Goal: Task Accomplishment & Management: Use online tool/utility

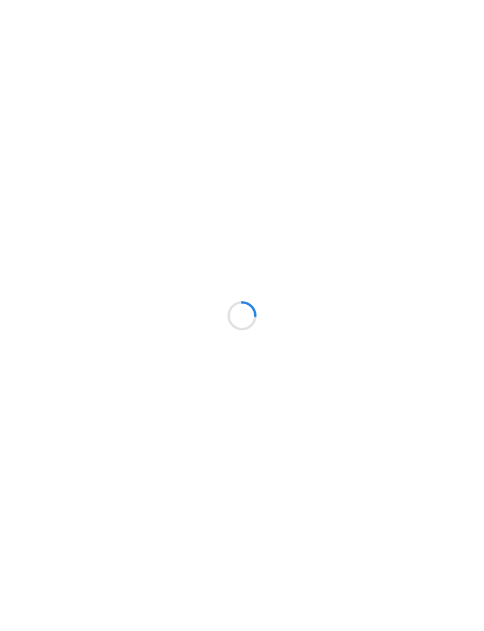
scroll to position [45, 0]
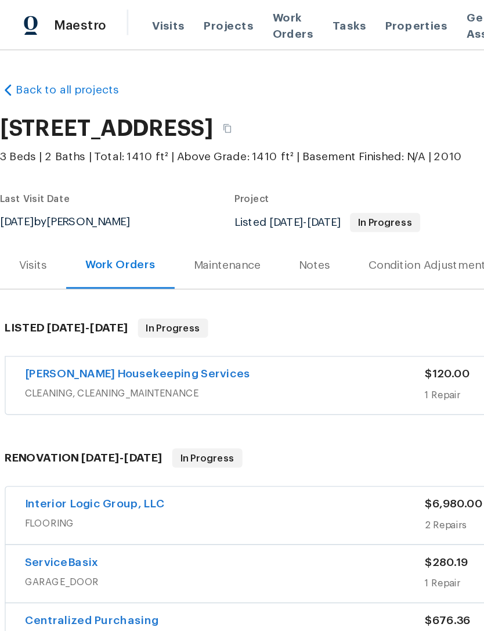
click at [171, 13] on span "Projects" at bounding box center [167, 19] width 36 height 12
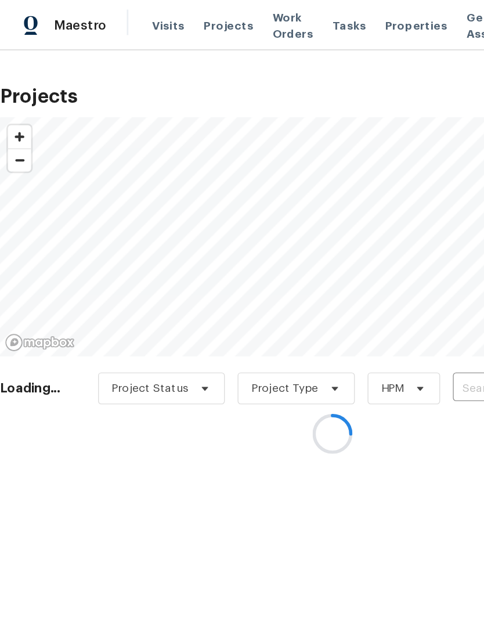
click at [297, 19] on div at bounding box center [242, 315] width 484 height 631
click at [292, 17] on div at bounding box center [242, 315] width 484 height 631
click at [288, 16] on div at bounding box center [242, 315] width 484 height 631
click at [286, 20] on div at bounding box center [242, 315] width 484 height 631
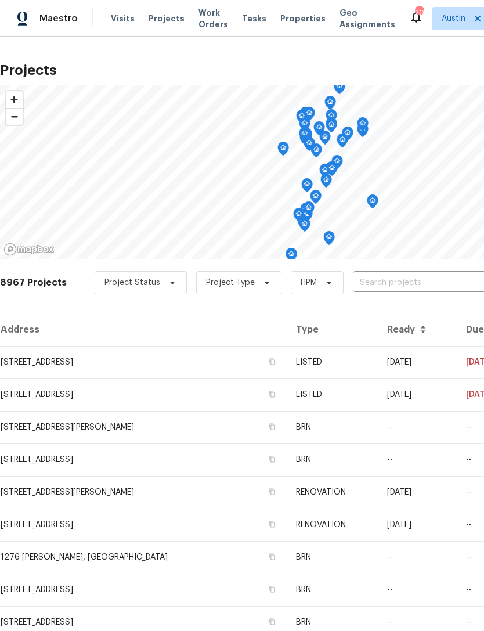
click at [281, 24] on span "Properties" at bounding box center [302, 19] width 45 height 12
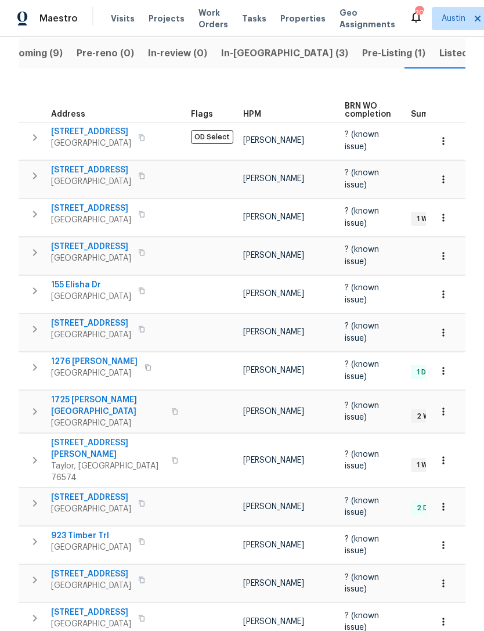
scroll to position [125, 0]
click at [99, 208] on span "[STREET_ADDRESS]" at bounding box center [91, 209] width 80 height 12
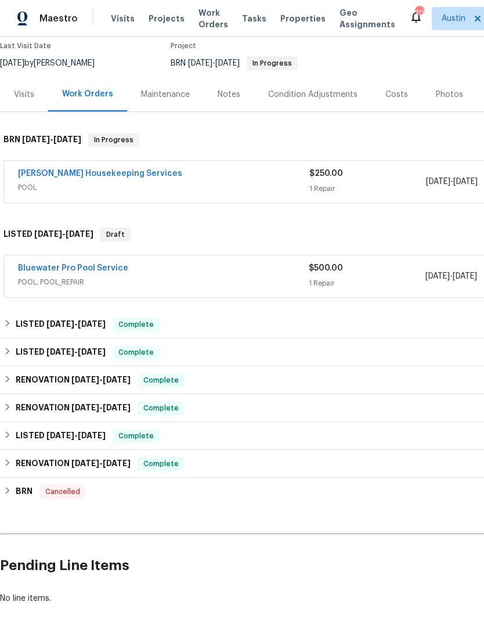
scroll to position [99, 0]
click at [124, 176] on link "[PERSON_NAME] Housekeeping Services" at bounding box center [100, 173] width 164 height 8
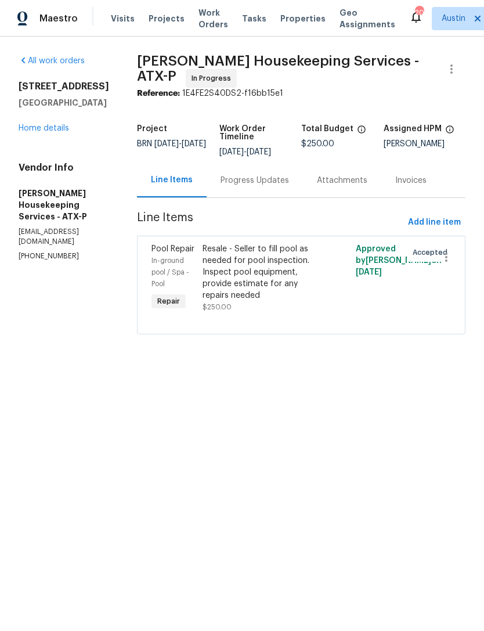
click at [285, 298] on div "Resale - Seller to fill pool as needed for pool inspection. Inspect pool equipm…" at bounding box center [263, 272] width 121 height 58
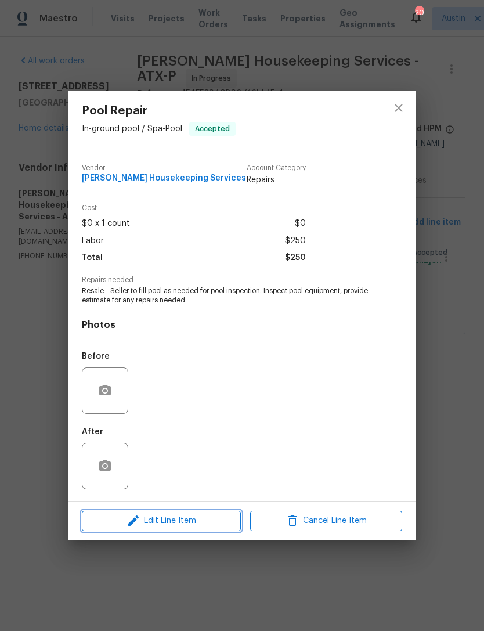
click at [204, 527] on span "Edit Line Item" at bounding box center [161, 521] width 152 height 15
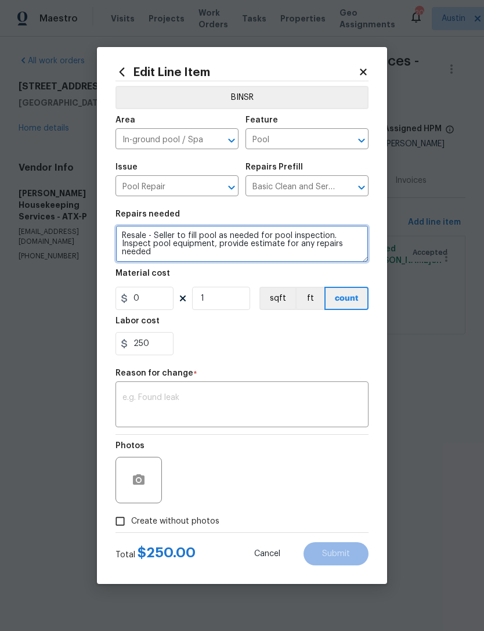
click at [133, 239] on textarea "Resale - Seller to fill pool as needed for pool inspection. Inspect pool equipm…" at bounding box center [241, 243] width 253 height 37
click at [132, 238] on textarea "Resale - Seller to fill pool as needed for pool inspection. Inspect pool equipm…" at bounding box center [241, 243] width 253 height 37
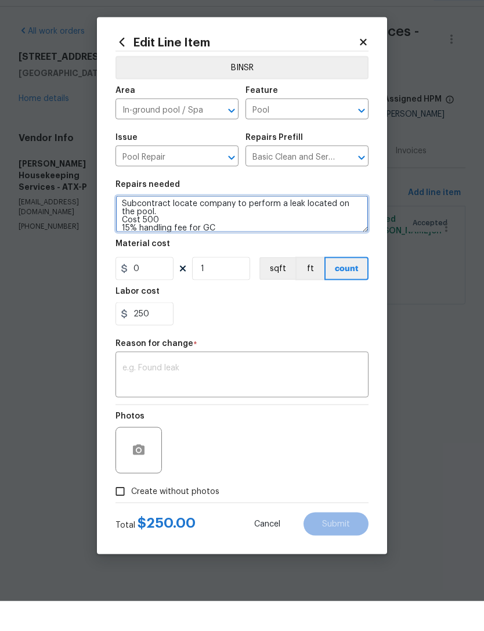
type textarea "Subcontract locate company to perform a leak located on the pool. Cost 500 15% …"
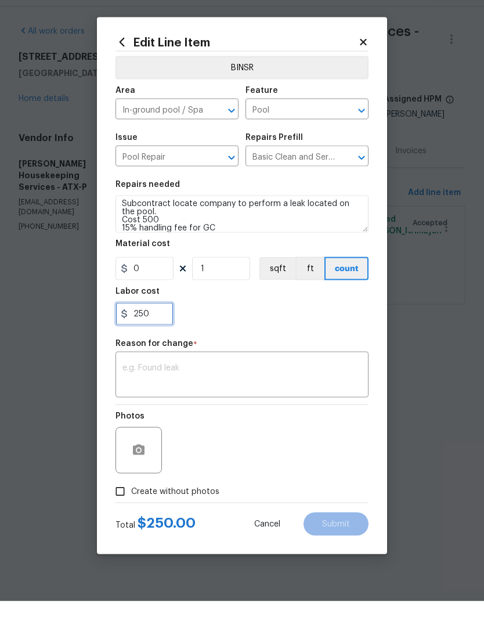
click at [165, 332] on input "250" at bounding box center [144, 343] width 58 height 23
type input "2"
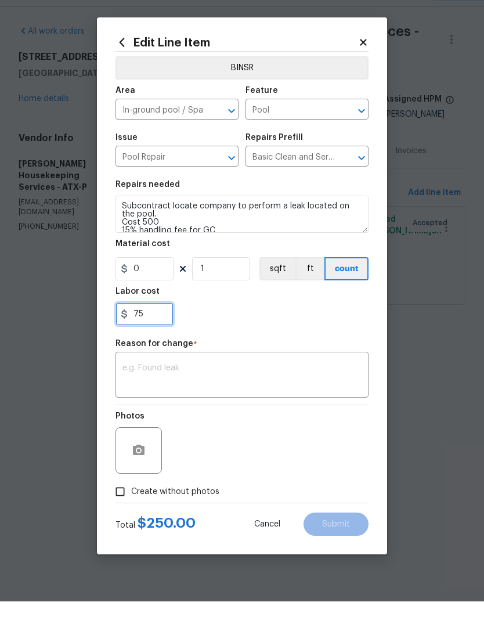
scroll to position [0, 0]
type input "75"
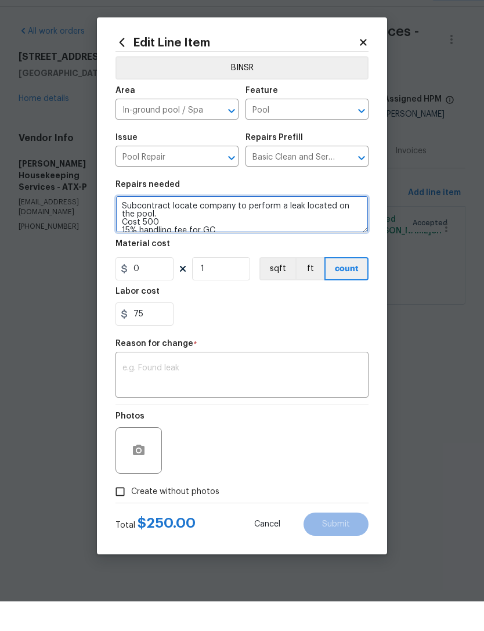
click at [118, 225] on textarea "Subcontract locate company to perform a leak located on the pool. Cost 500 15% …" at bounding box center [241, 243] width 253 height 37
click at [248, 225] on textarea "Conduct pool assessment to identify if there are leaks, Subcontract locate comp…" at bounding box center [241, 243] width 253 height 37
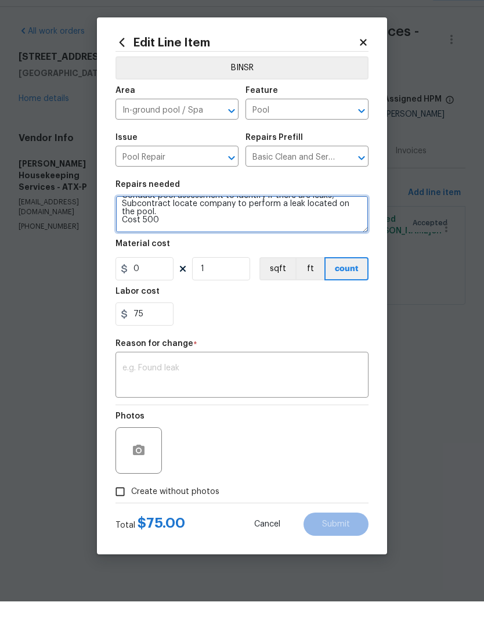
click at [175, 225] on textarea "Conduct pool assessment to identify if there are leaks, Subcontract locate comp…" at bounding box center [241, 243] width 253 height 37
click at [139, 225] on textarea "Conduct pool assessment to identify if there are leaks, Subcontract locate comp…" at bounding box center [241, 243] width 253 height 37
click at [224, 226] on textarea "Conduct pool assessment to identify if there are leaks, Subcontract locate comp…" at bounding box center [241, 243] width 253 height 37
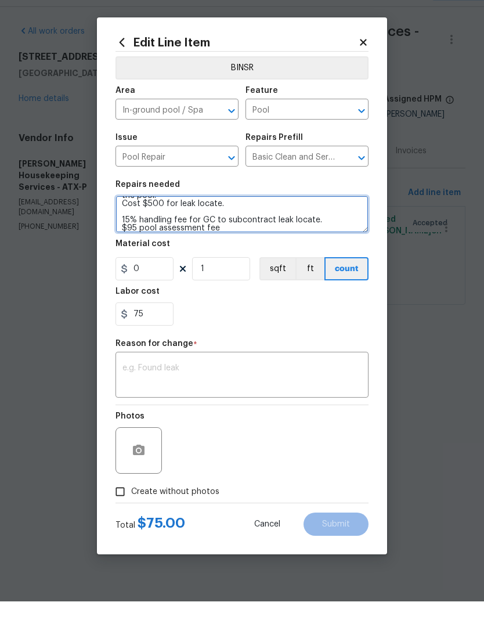
click at [130, 227] on textarea "Conduct pool assessment to identify if there are leaks, Subcontract locate comp…" at bounding box center [241, 243] width 253 height 37
click at [258, 229] on textarea "Conduct pool assessment to identify if there are leaks, Subcontract locate comp…" at bounding box center [241, 243] width 253 height 37
click at [142, 231] on textarea "Conduct pool assessment to identify if there are leaks, Subcontract locate comp…" at bounding box center [241, 243] width 253 height 37
type textarea "Conduct pool assessment to identify if there are leaks, Subcontract locate comp…"
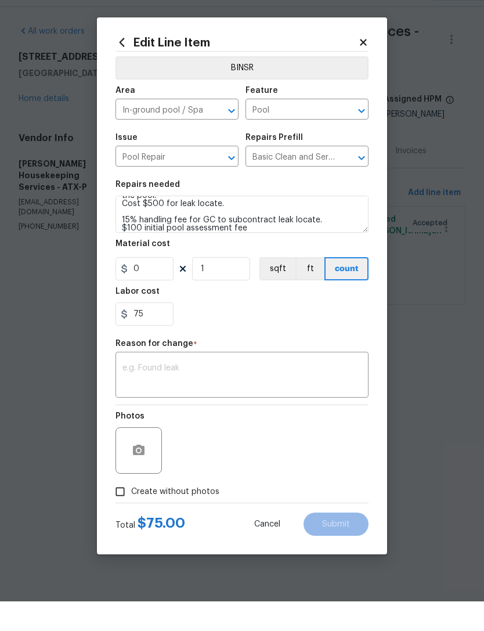
click at [279, 332] on div "75" at bounding box center [241, 343] width 253 height 23
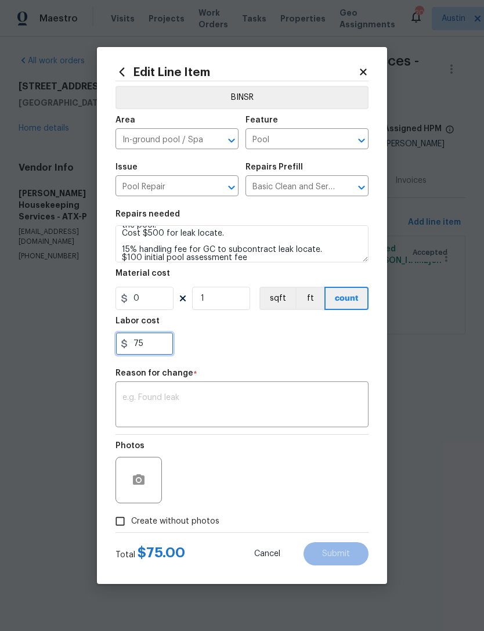
click at [158, 344] on input "75" at bounding box center [144, 343] width 58 height 23
type input "7"
type input "175"
click at [297, 362] on section "Repairs needed Conduct pool assessment to identify if there are leaks, Subcontr…" at bounding box center [241, 282] width 253 height 159
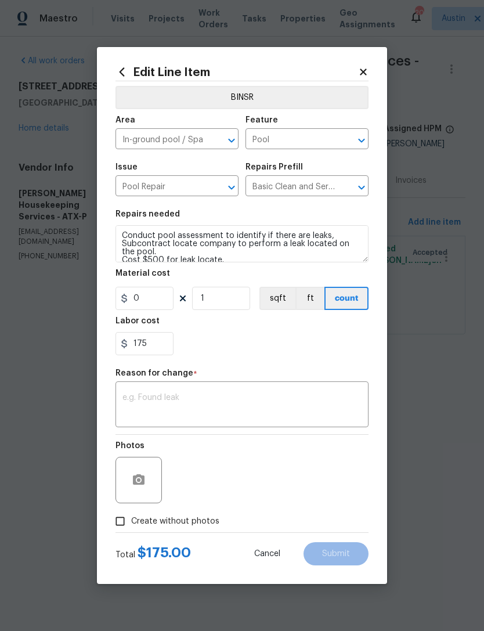
scroll to position [0, 0]
click at [148, 483] on button "button" at bounding box center [139, 480] width 28 height 28
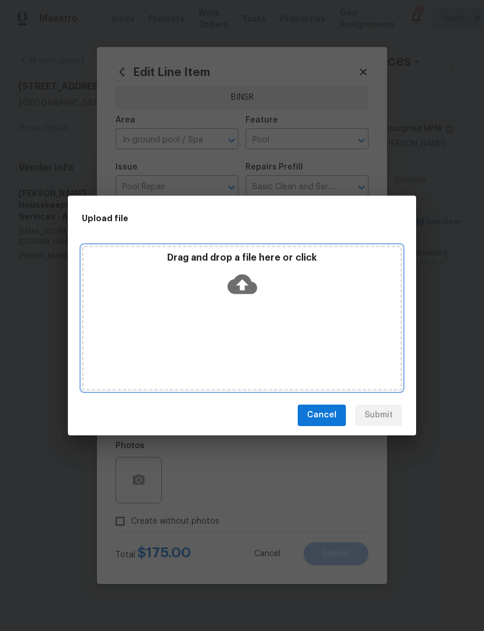
click at [222, 367] on div "Drag and drop a file here or click" at bounding box center [242, 317] width 320 height 145
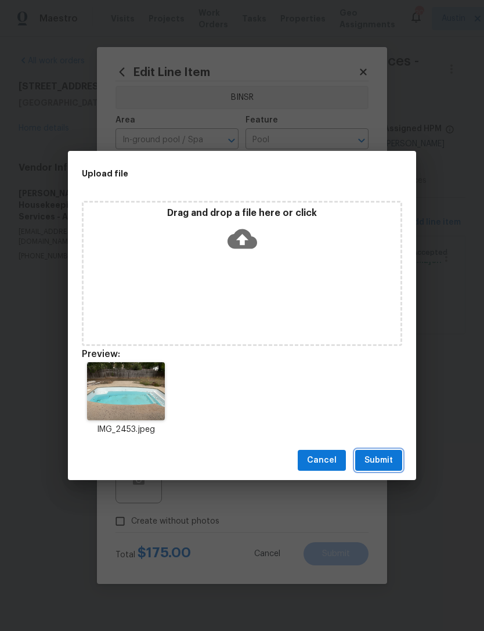
click at [374, 465] on span "Submit" at bounding box center [378, 460] width 28 height 15
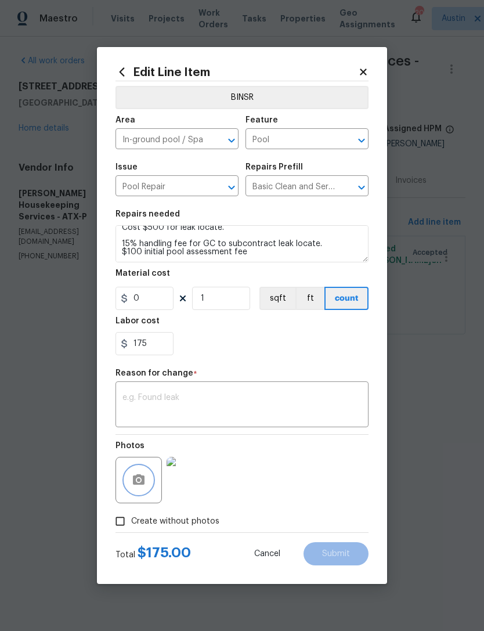
scroll to position [32, 0]
click at [167, 310] on input "0" at bounding box center [144, 298] width 58 height 23
type input "500"
click at [328, 342] on div "175" at bounding box center [241, 343] width 253 height 23
click at [281, 407] on textarea at bounding box center [241, 405] width 239 height 24
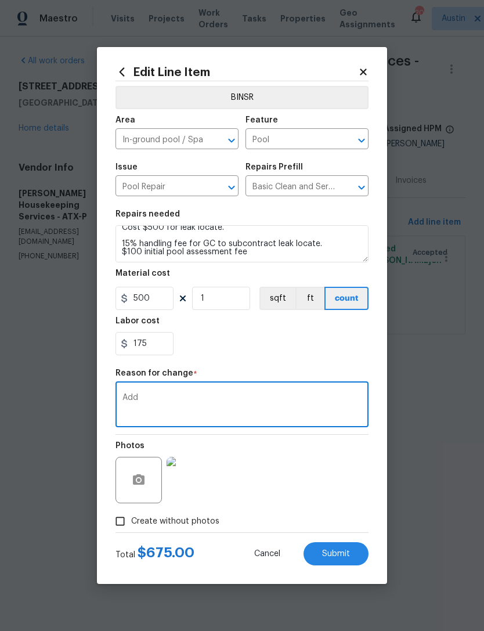
type textarea "Add"
click at [280, 349] on div "175" at bounding box center [241, 343] width 253 height 23
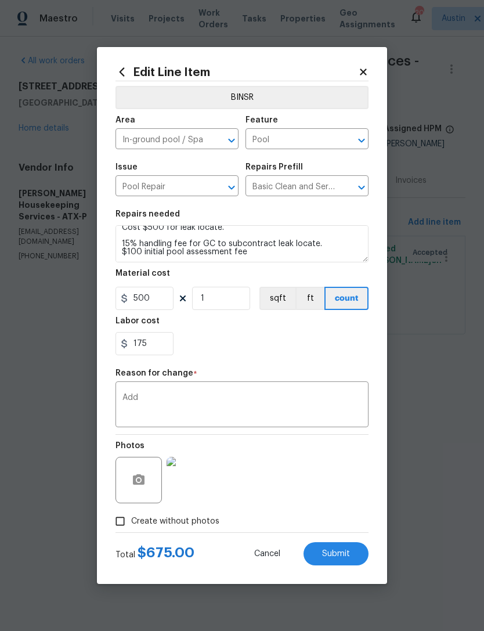
click at [323, 103] on button "BINSR" at bounding box center [241, 97] width 253 height 23
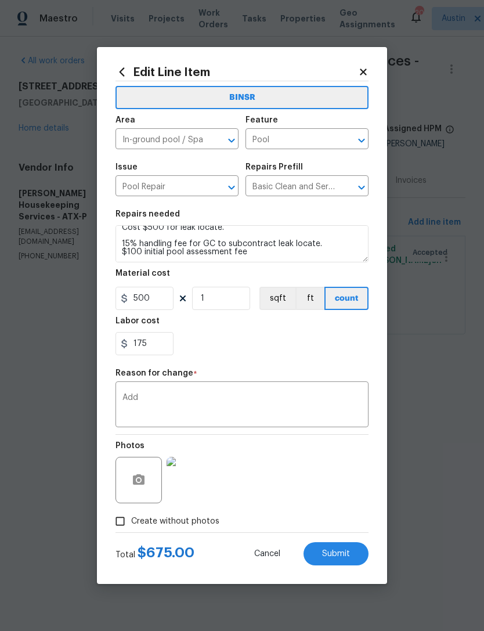
click at [328, 99] on button "BINSR" at bounding box center [241, 97] width 253 height 23
click at [267, 102] on button "BINSR" at bounding box center [241, 97] width 253 height 23
click at [342, 558] on span "Submit" at bounding box center [336, 554] width 28 height 9
type textarea "Resale - Seller to fill pool as needed for pool inspection. Inspect pool equipm…"
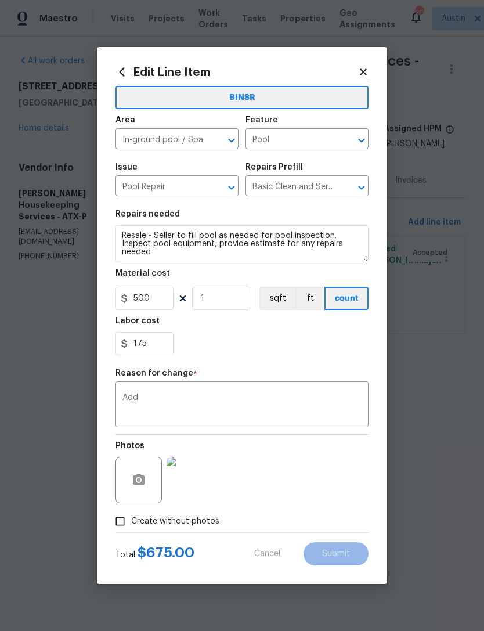
type input "0"
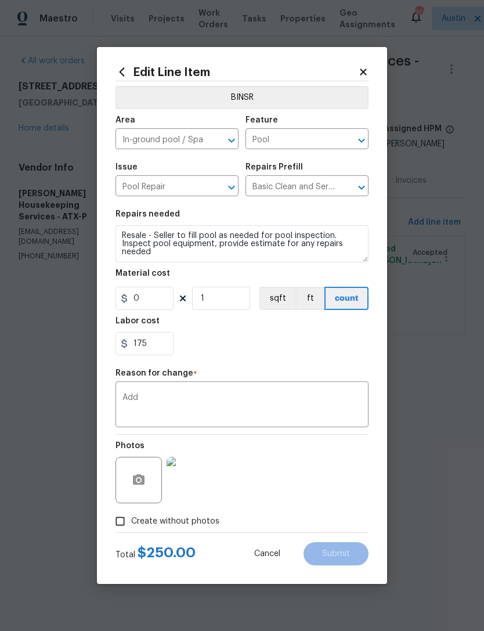
scroll to position [0, 0]
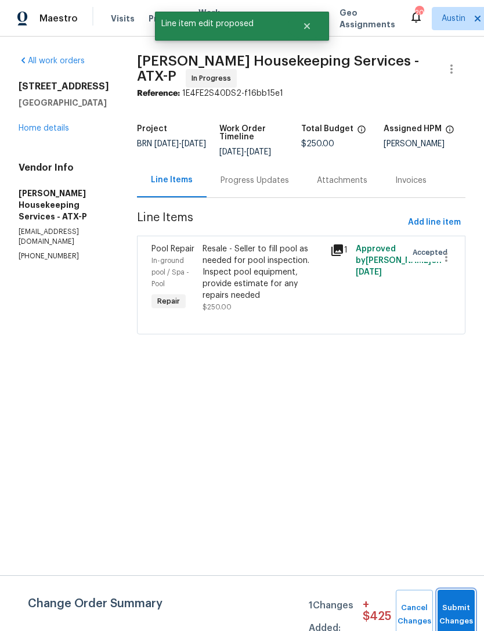
click at [459, 620] on span "Submit Changes" at bounding box center [456, 614] width 26 height 27
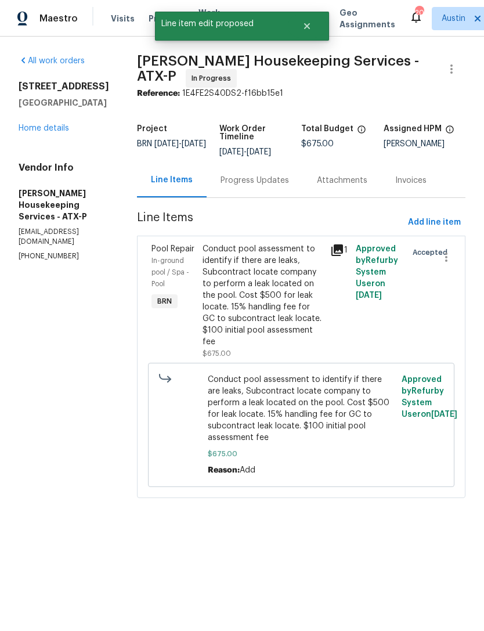
click at [280, 186] on div "Progress Updates" at bounding box center [255, 181] width 68 height 12
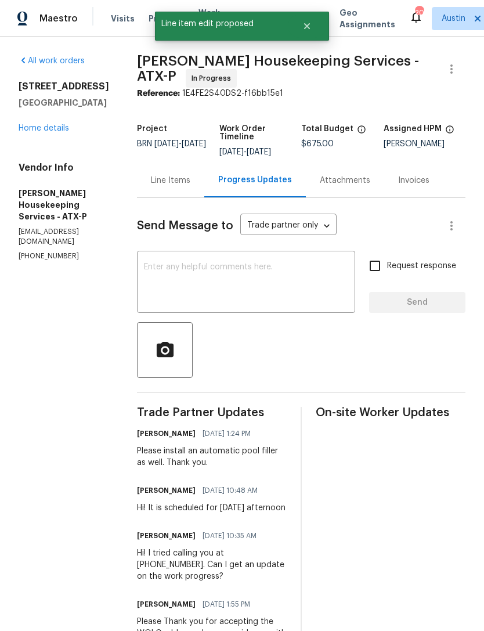
click at [256, 266] on div "x ​" at bounding box center [246, 283] width 218 height 59
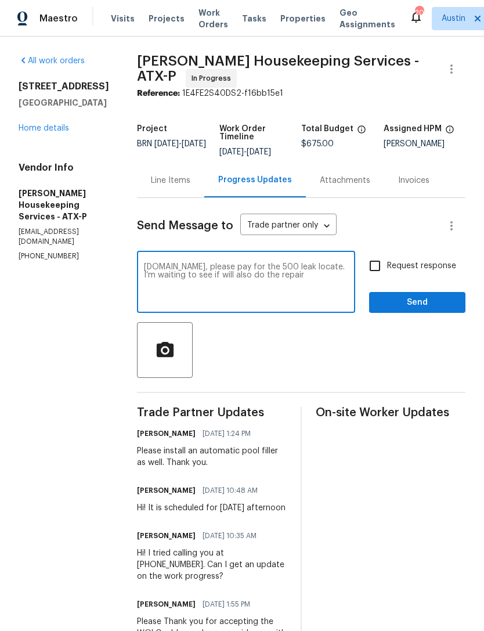
type textarea "[DOMAIN_NAME], please pay for the 500 leak locate. I’m waiting to see if will a…"
click at [433, 310] on span "Send" at bounding box center [417, 302] width 78 height 15
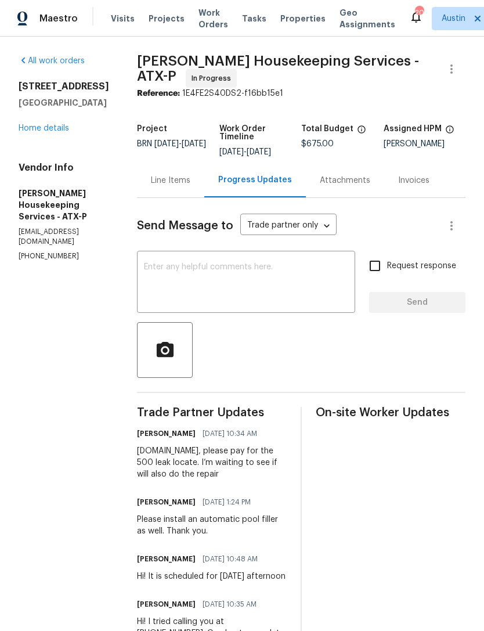
click at [184, 197] on div "Line Items" at bounding box center [170, 180] width 67 height 34
